Goal: Task Accomplishment & Management: Use online tool/utility

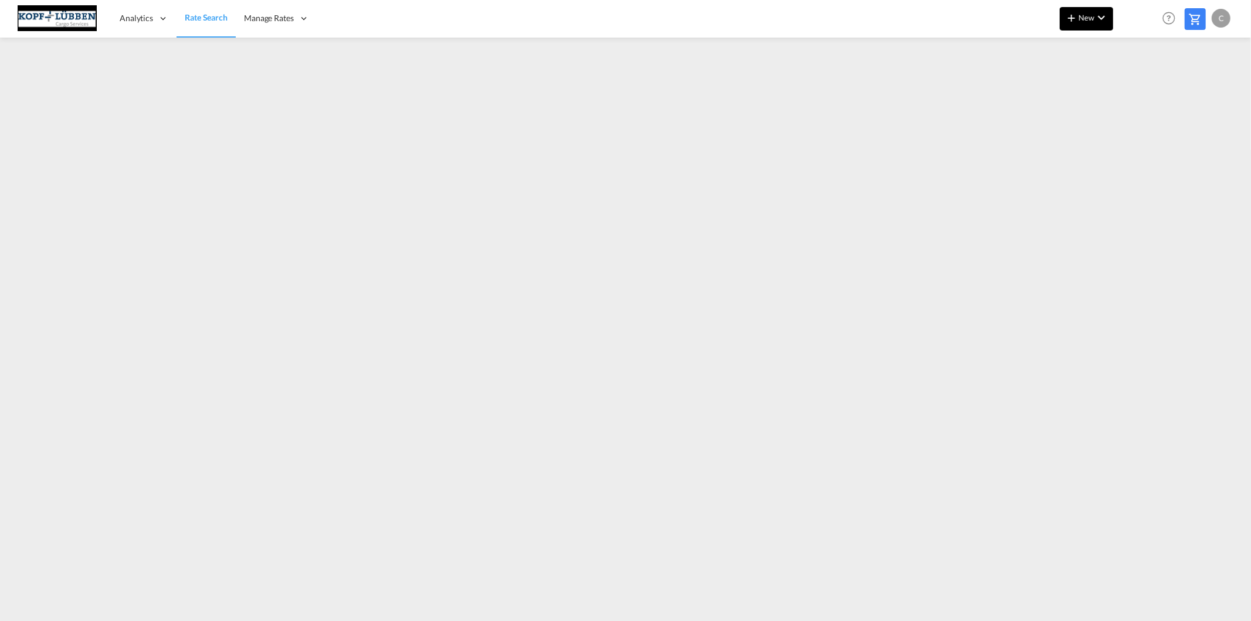
click at [1100, 16] on md-icon "icon-chevron-down" at bounding box center [1102, 18] width 14 height 14
click at [1141, 85] on span "Ratesheet" at bounding box center [1135, 87] width 13 height 23
click at [1095, 23] on md-icon "icon-chevron-down" at bounding box center [1102, 18] width 14 height 14
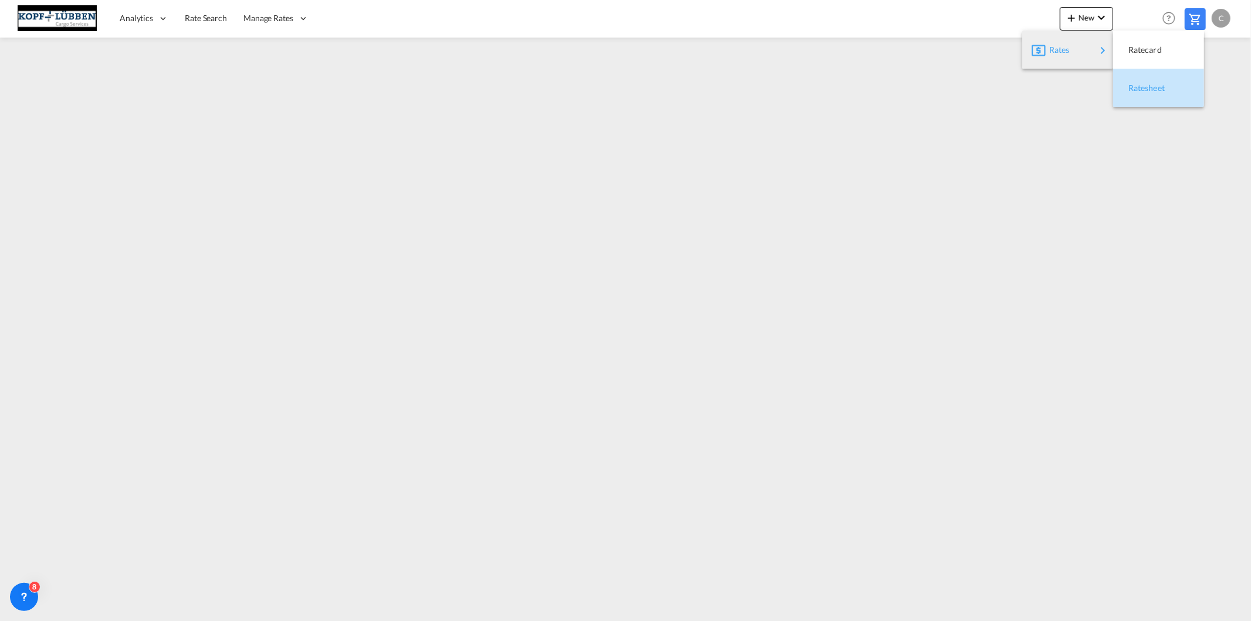
click at [1141, 83] on span "Ratesheet" at bounding box center [1135, 87] width 13 height 23
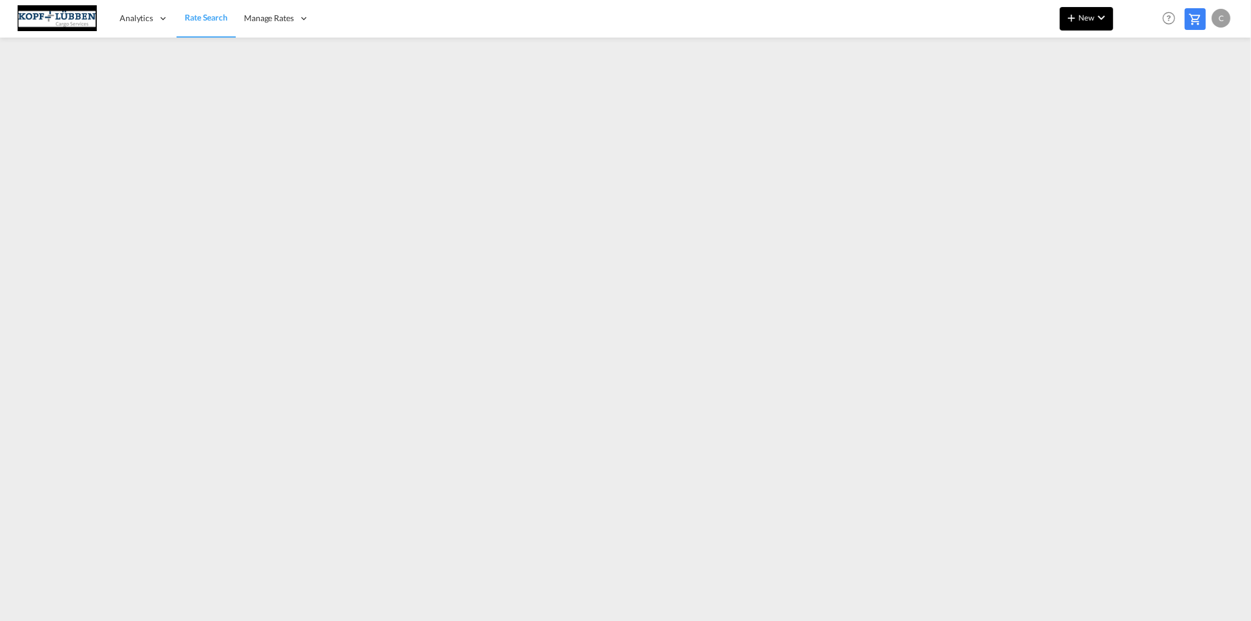
click at [1100, 26] on button "New" at bounding box center [1086, 18] width 53 height 23
click at [1150, 82] on div "Ratesheet" at bounding box center [1150, 87] width 43 height 29
click at [1078, 22] on md-icon "icon-plus 400-fg" at bounding box center [1072, 18] width 14 height 14
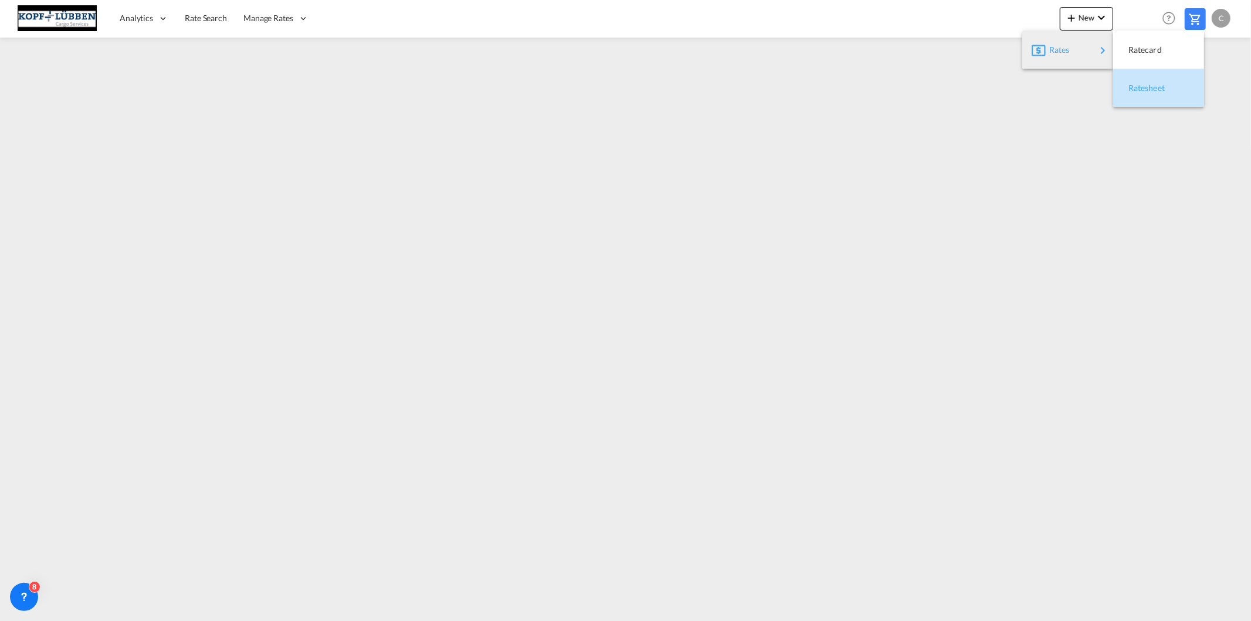
click at [1129, 84] on span "Ratesheet" at bounding box center [1135, 87] width 13 height 23
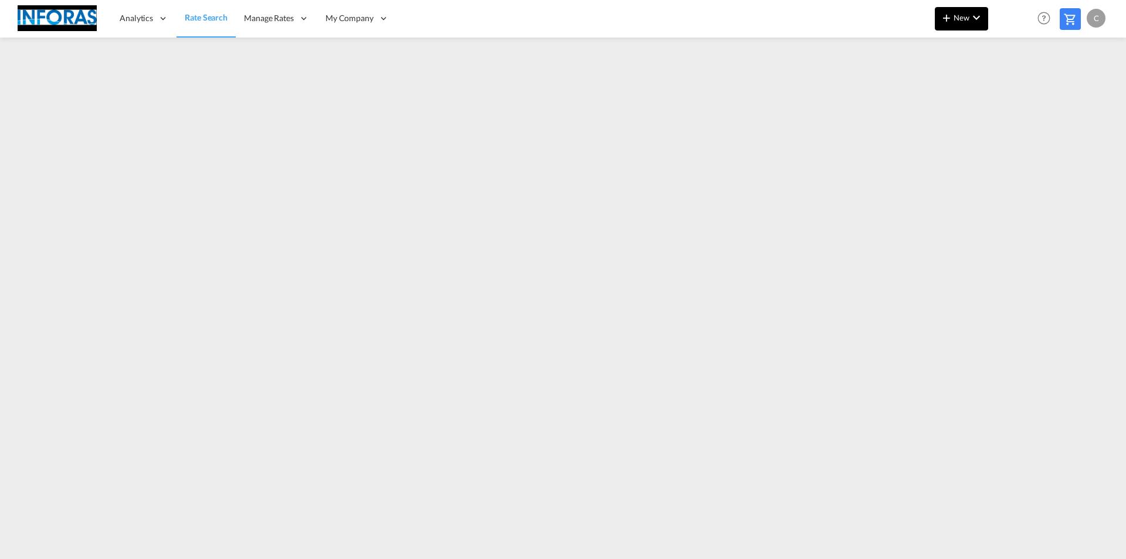
click at [968, 18] on span "New" at bounding box center [962, 17] width 44 height 9
click at [1017, 86] on span "Ratesheet" at bounding box center [1010, 87] width 13 height 23
click at [968, 14] on span "New" at bounding box center [962, 17] width 44 height 9
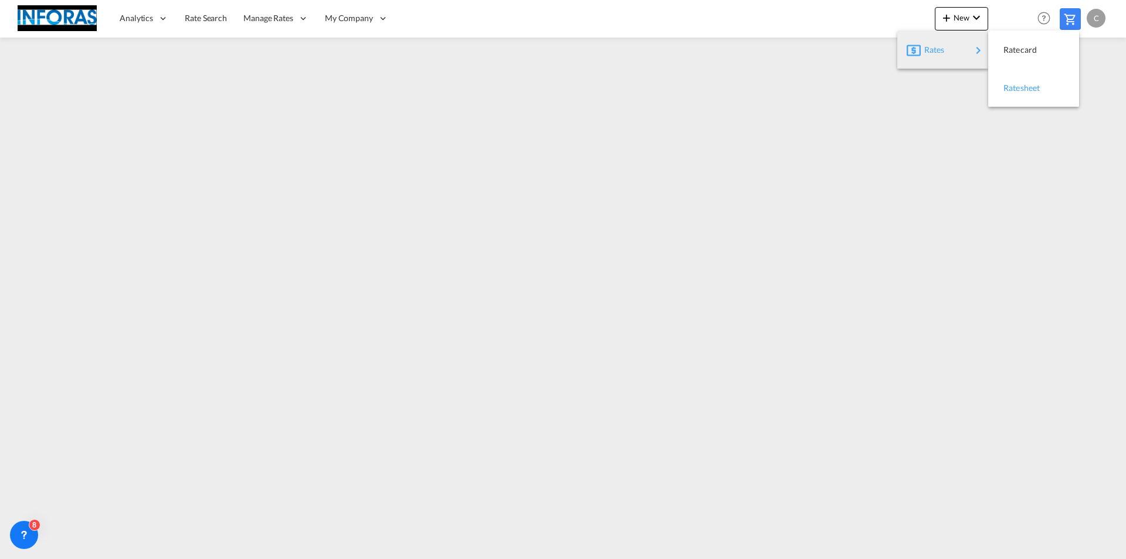
click at [1026, 93] on div "Ratesheet" at bounding box center [1025, 87] width 43 height 29
